Goal: Obtain resource: Obtain resource

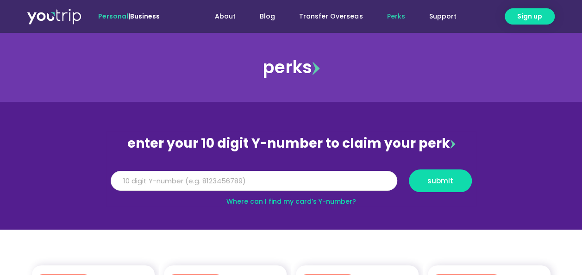
click at [297, 173] on input "Y Number" at bounding box center [254, 181] width 287 height 20
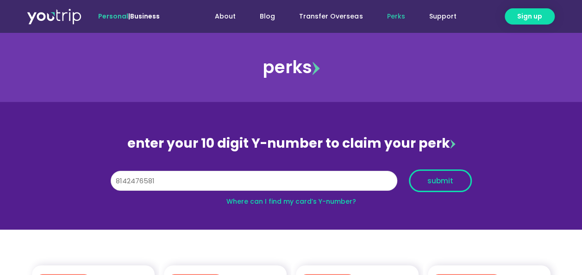
type input "8142476581"
click at [440, 183] on span "submit" at bounding box center [441, 180] width 26 height 7
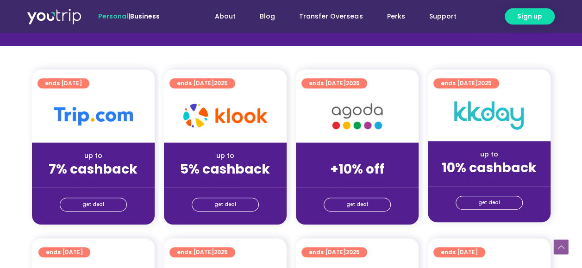
scroll to position [185, 0]
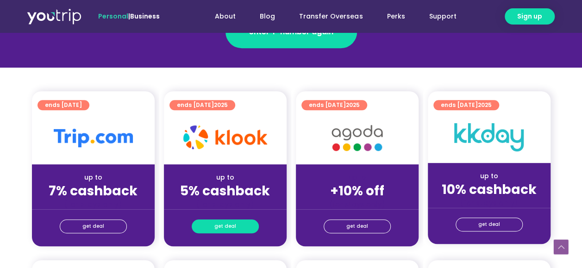
click at [231, 225] on span "get deal" at bounding box center [226, 226] width 22 height 13
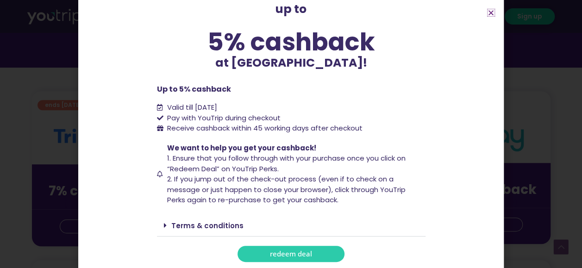
scroll to position [63, 0]
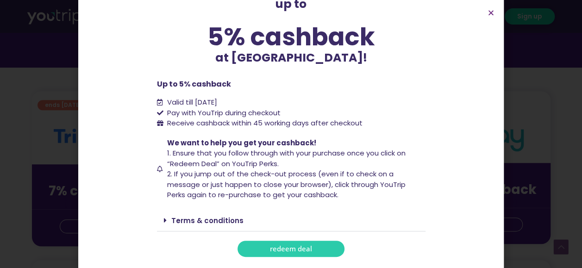
click at [293, 249] on span "redeem deal" at bounding box center [291, 249] width 42 height 7
